Goal: Communication & Community: Participate in discussion

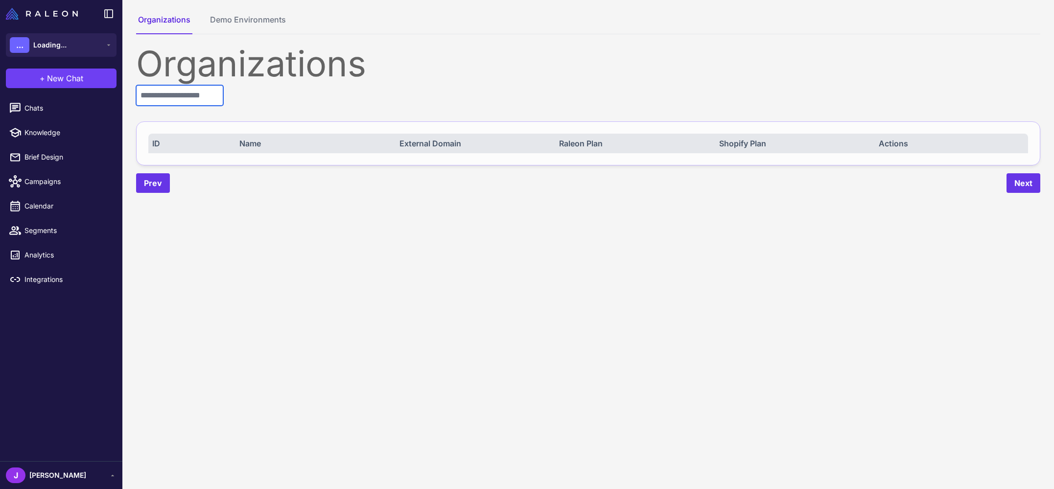
click at [195, 96] on input "text" at bounding box center [179, 95] width 87 height 21
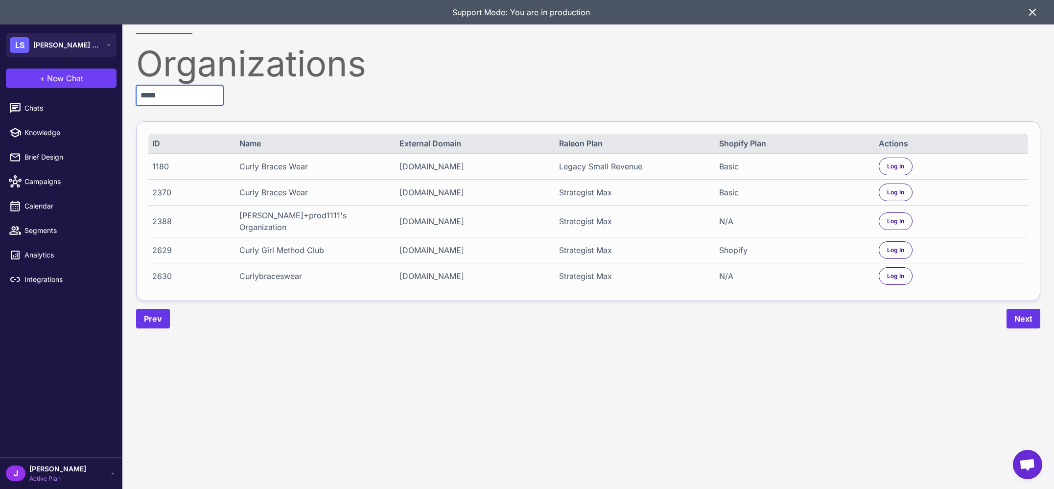
type input "*****"
click at [273, 244] on div "Curly Girl Method Club" at bounding box center [311, 250] width 145 height 12
click at [887, 246] on span "Log In" at bounding box center [895, 250] width 17 height 9
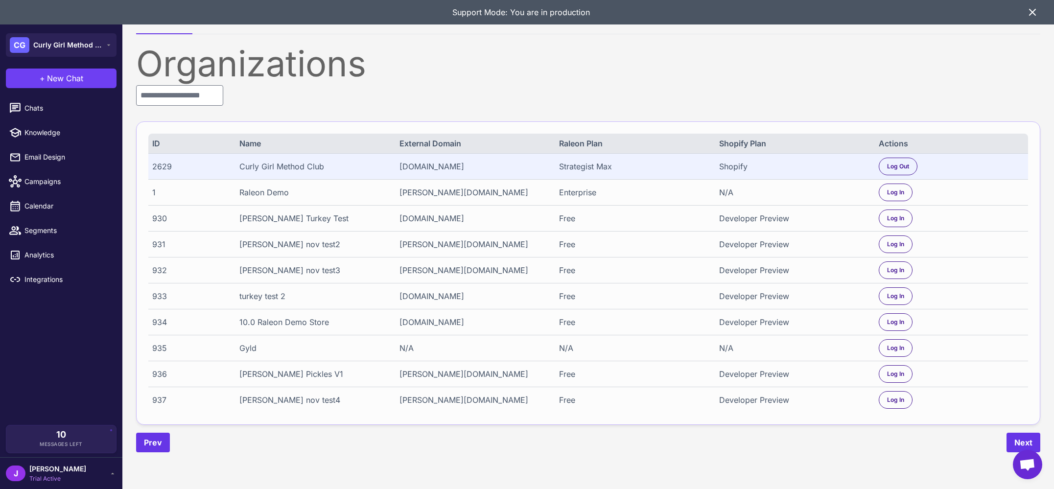
drag, startPoint x: 27, startPoint y: 250, endPoint x: 60, endPoint y: 241, distance: 34.3
click at [26, 250] on span "Analytics" at bounding box center [67, 255] width 86 height 11
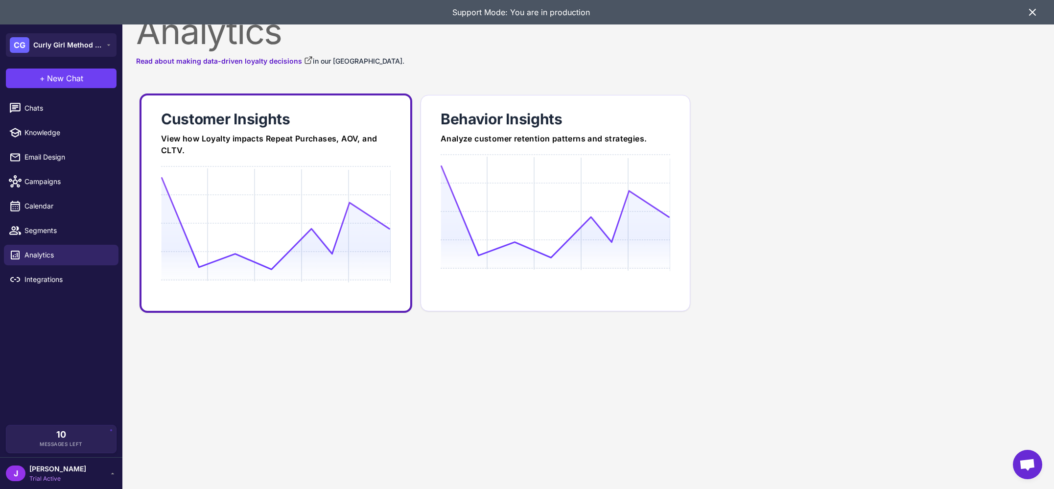
click at [198, 152] on div "View how Loyalty impacts Repeat Purchases, AOV, and CLTV." at bounding box center [276, 144] width 230 height 23
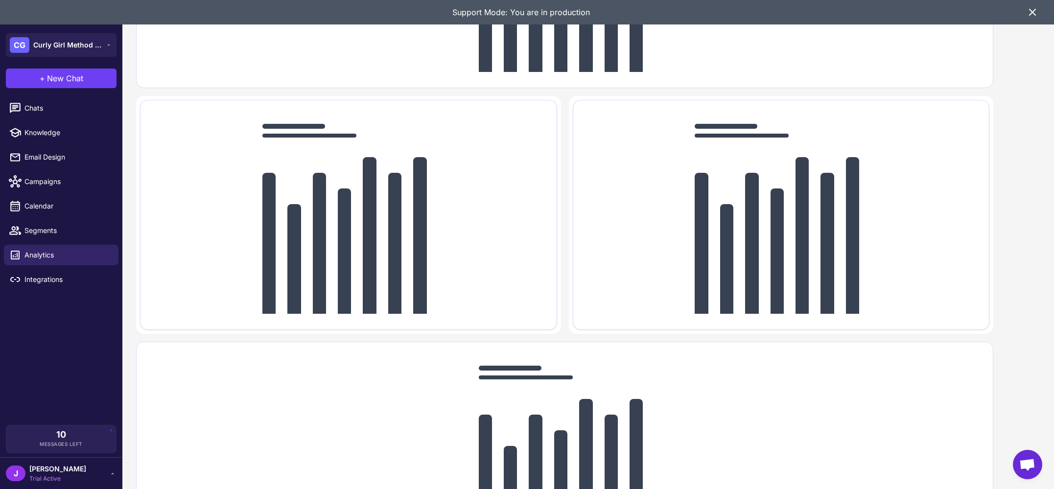
scroll to position [252, 0]
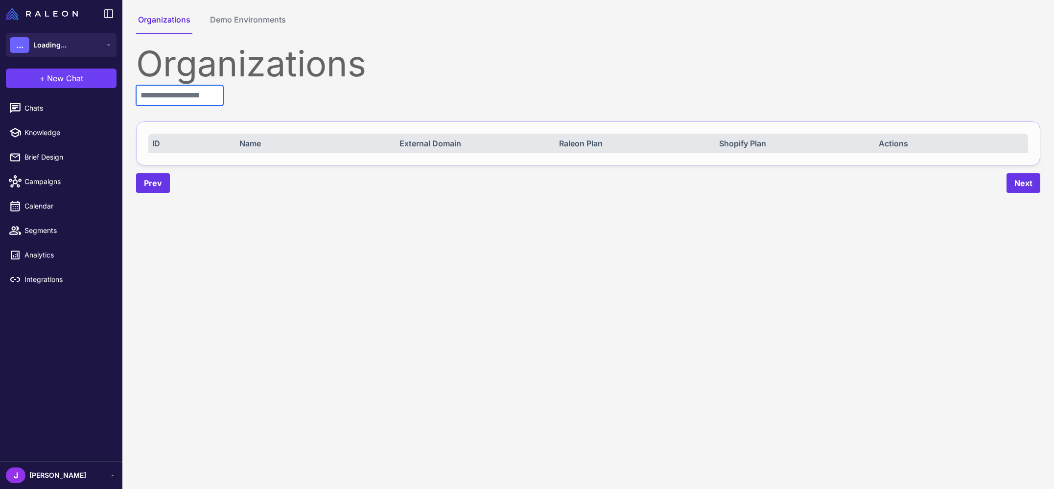
click at [168, 100] on input "text" at bounding box center [179, 95] width 87 height 21
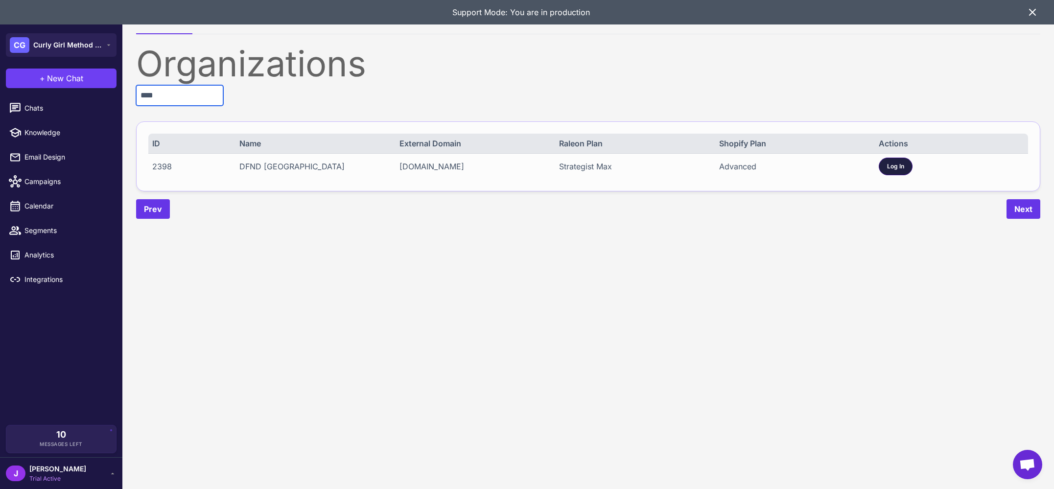
type input "****"
click at [891, 163] on span "Log In" at bounding box center [895, 166] width 17 height 9
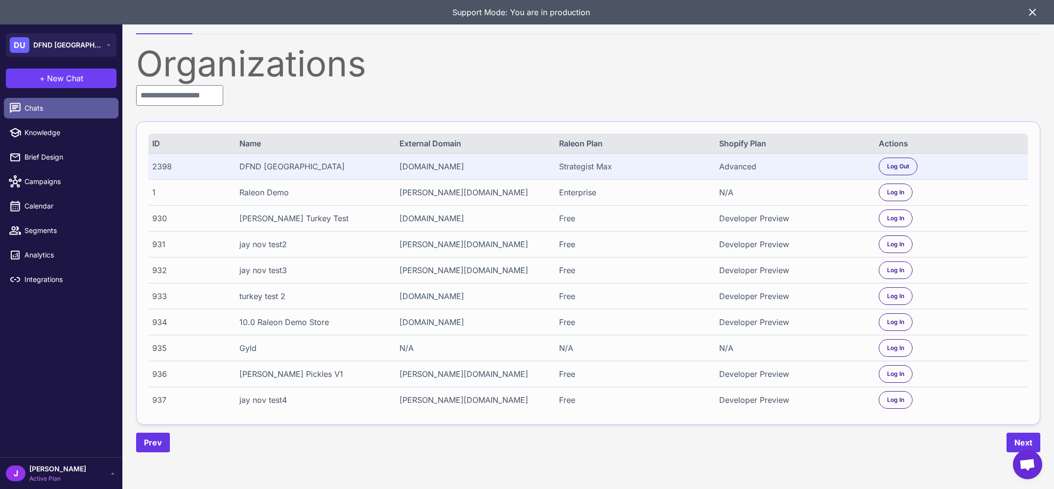
click at [60, 111] on span "Chats" at bounding box center [67, 108] width 86 height 11
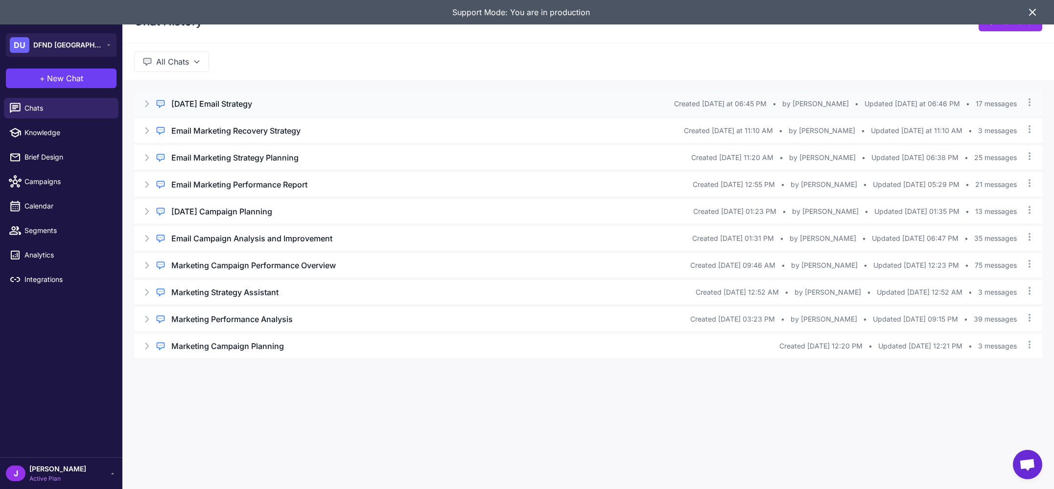
click at [147, 103] on icon at bounding box center [147, 104] width 3 height 6
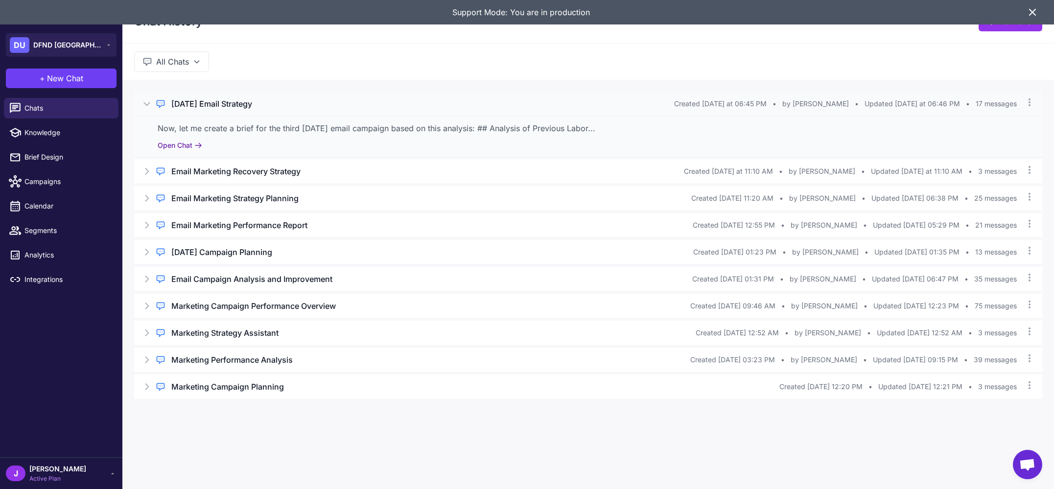
click at [172, 143] on button "Open Chat" at bounding box center [180, 145] width 45 height 11
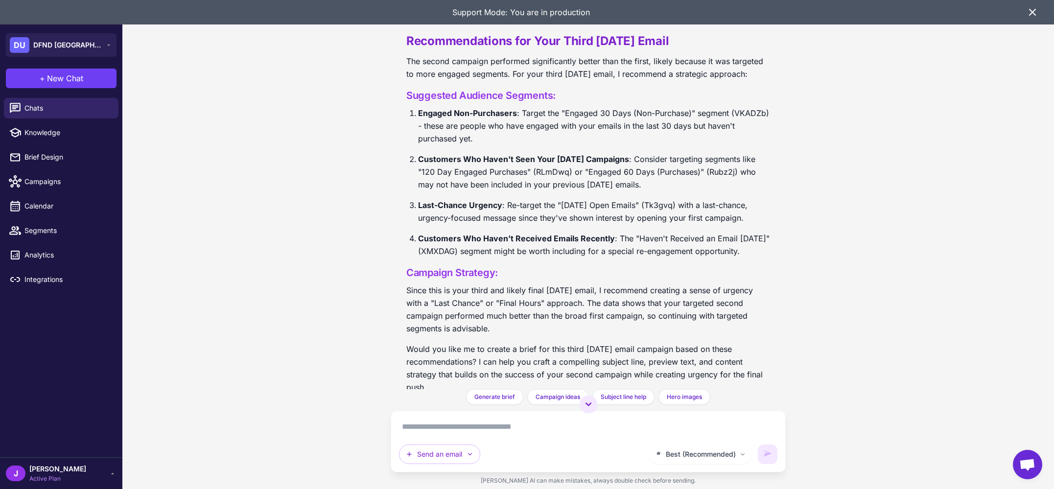
scroll to position [939, 0]
